Goal: Information Seeking & Learning: Check status

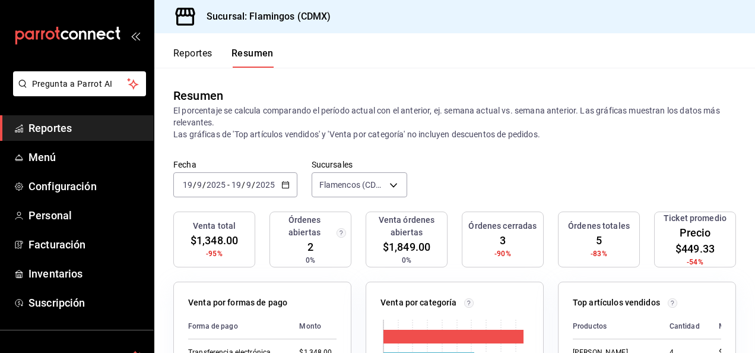
click at [191, 56] on font "Reportes" at bounding box center [192, 53] width 39 height 12
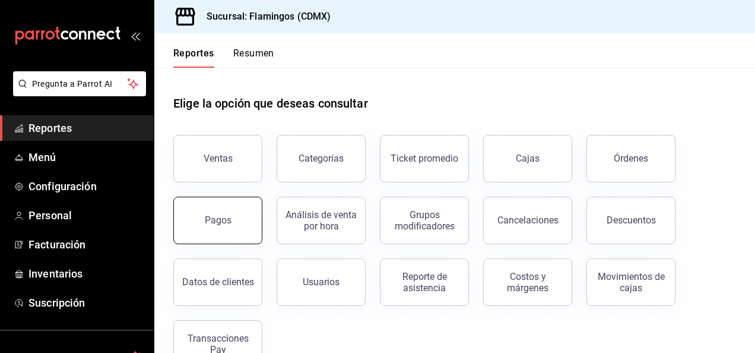
click at [223, 220] on div "Pagos" at bounding box center [218, 219] width 27 height 11
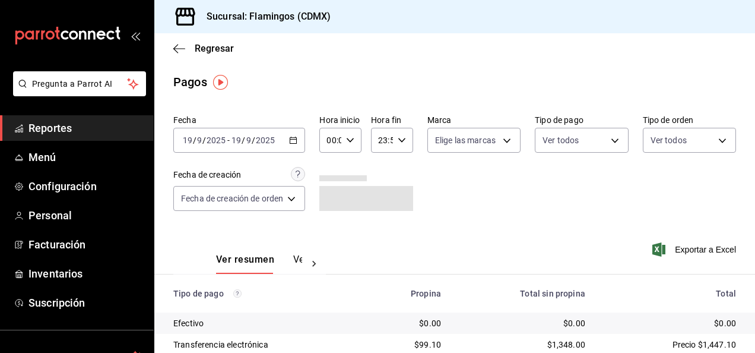
scroll to position [107, 0]
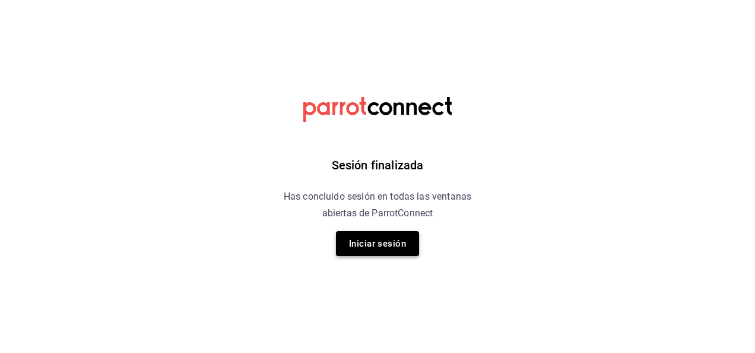
click at [374, 249] on button "Iniciar sesión" at bounding box center [377, 243] width 83 height 25
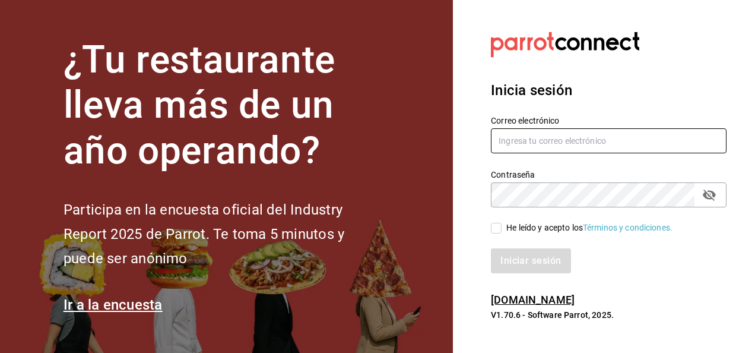
type input "[DOMAIN_NAME][EMAIL_ADDRESS][DOMAIN_NAME]"
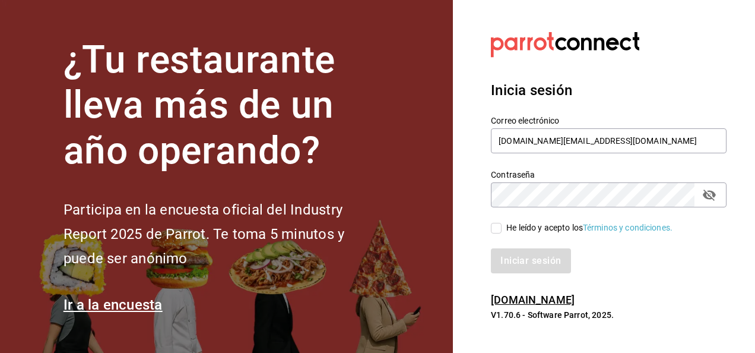
click at [496, 229] on input "He leído y acepto los Términos y condiciones." at bounding box center [496, 228] width 11 height 11
checkbox input "true"
click at [526, 262] on button "Iniciar sesión" at bounding box center [531, 260] width 81 height 25
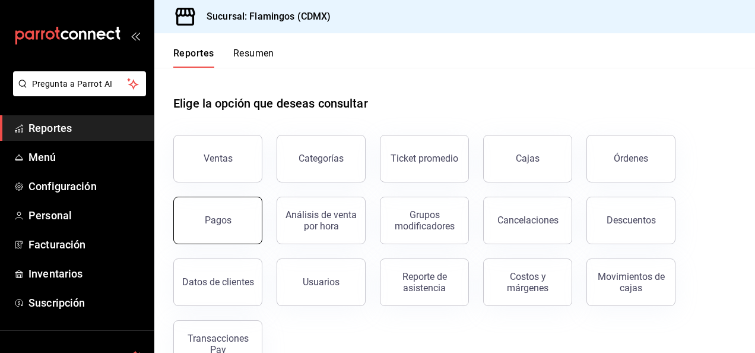
click at [228, 217] on div "Pagos" at bounding box center [218, 219] width 27 height 11
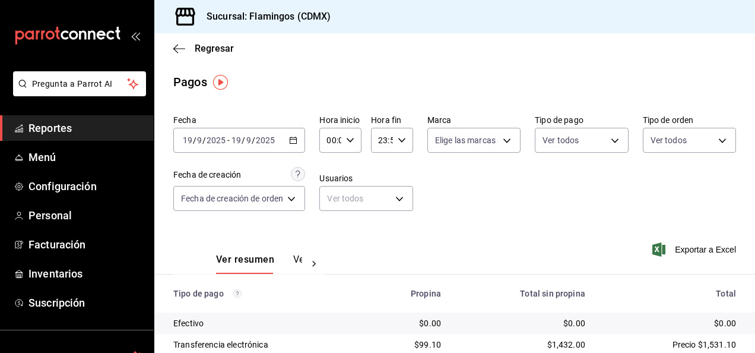
scroll to position [107, 0]
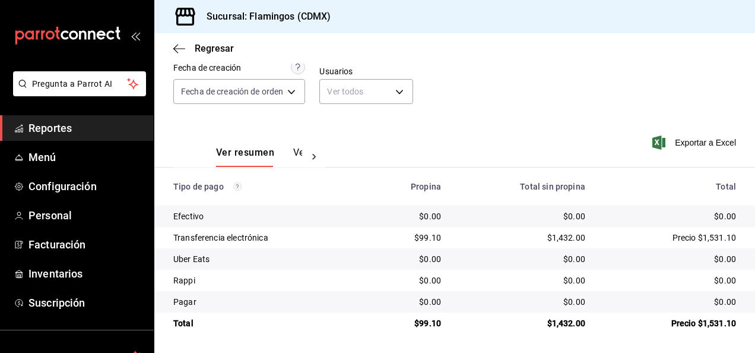
click at [426, 237] on div "$99.10" at bounding box center [408, 237] width 66 height 12
click at [423, 237] on div "$99.10" at bounding box center [408, 237] width 66 height 12
copy div "99.10"
